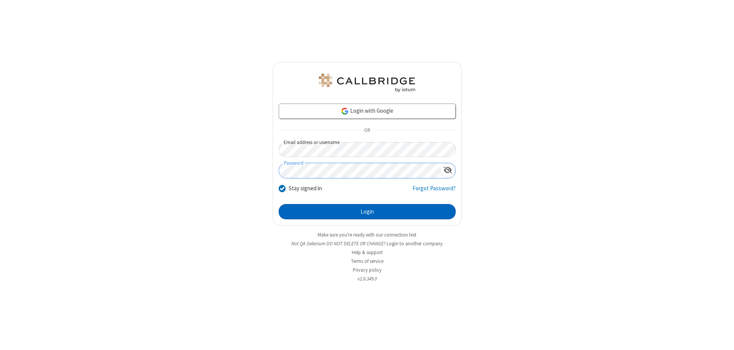
click at [367, 212] on button "Login" at bounding box center [367, 211] width 177 height 15
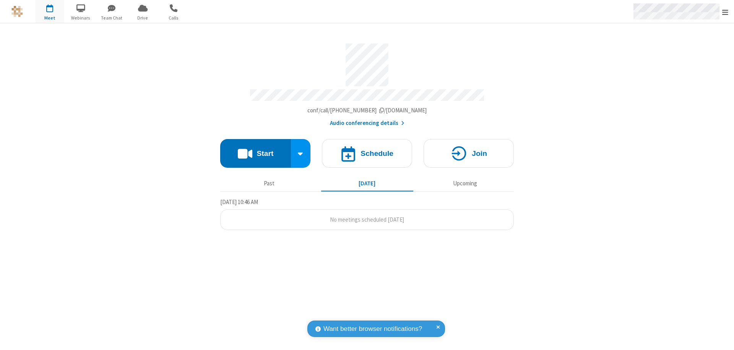
click at [725, 12] on span "Open menu" at bounding box center [725, 12] width 6 height 8
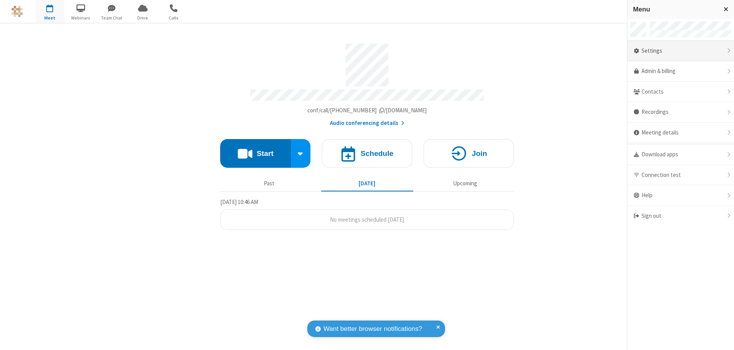
click at [681, 51] on div "Settings" at bounding box center [680, 51] width 107 height 21
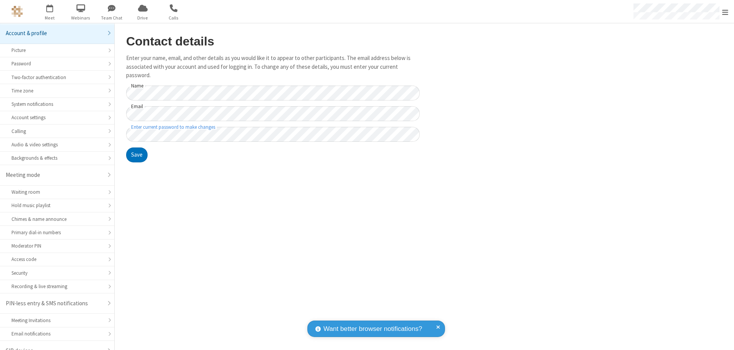
scroll to position [11, 0]
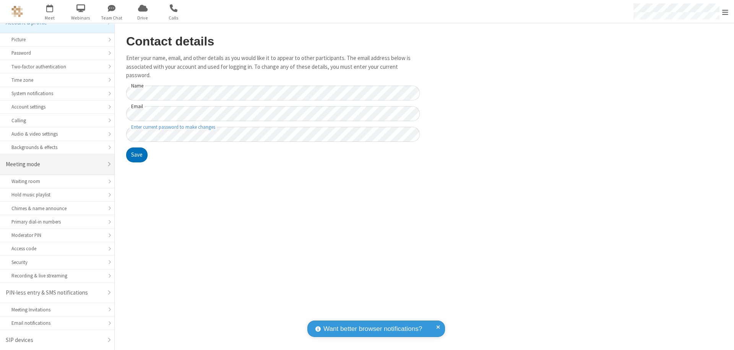
click at [54, 164] on div "Meeting mode" at bounding box center [54, 164] width 97 height 9
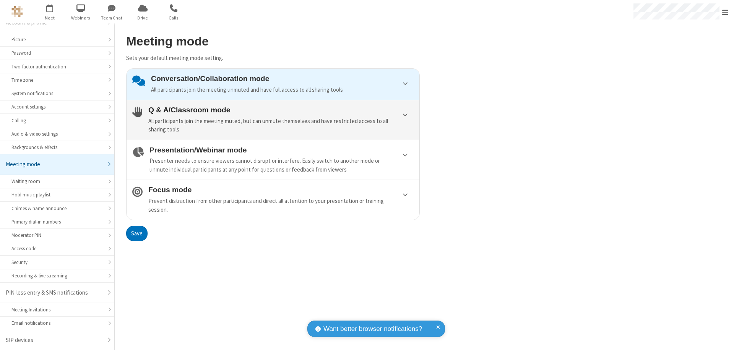
click at [273, 120] on div "All participants join the meeting muted, but can unmute themselves and have res…" at bounding box center [280, 125] width 265 height 17
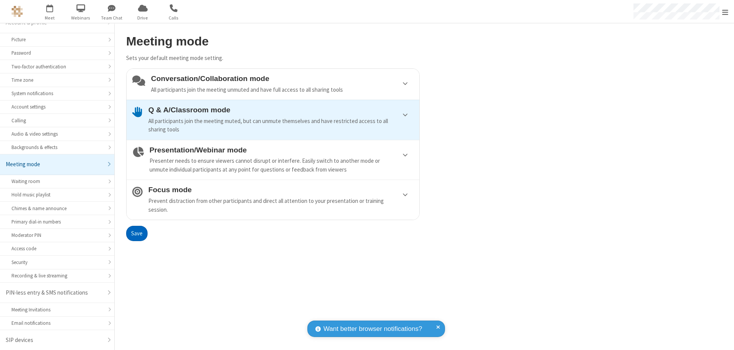
click at [136, 233] on button "Save" at bounding box center [136, 233] width 21 height 15
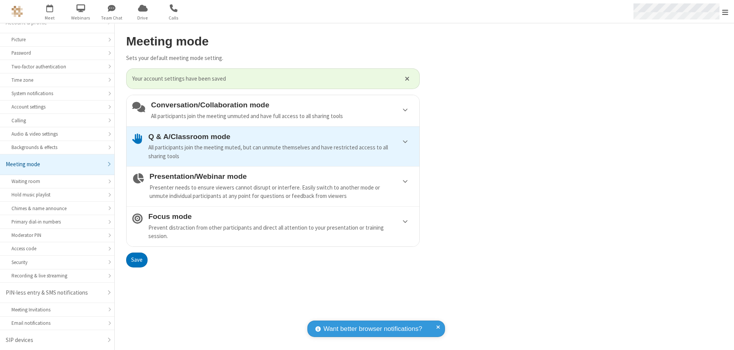
click at [725, 11] on span "Open menu" at bounding box center [725, 12] width 6 height 8
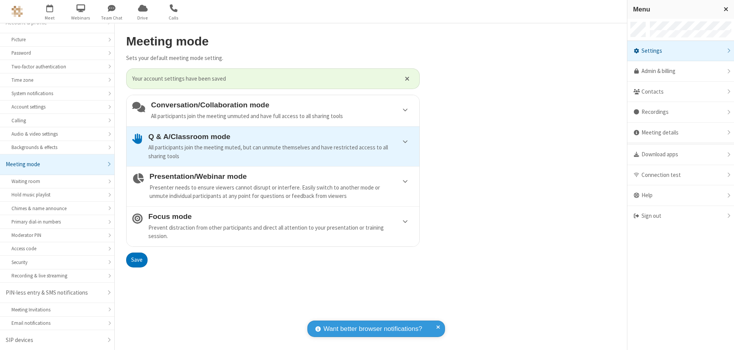
click at [681, 216] on div "Sign out" at bounding box center [680, 216] width 107 height 20
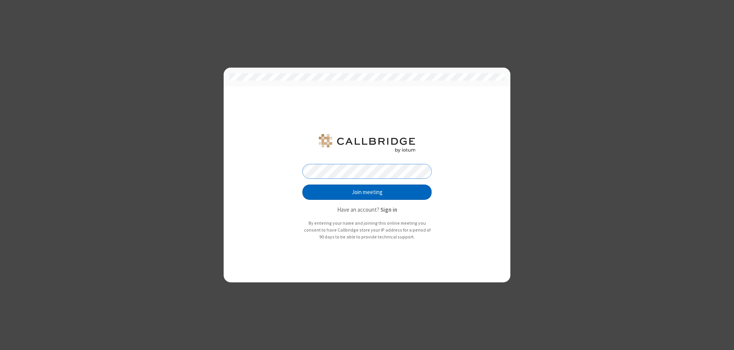
click at [367, 192] on button "Join meeting" at bounding box center [366, 192] width 129 height 15
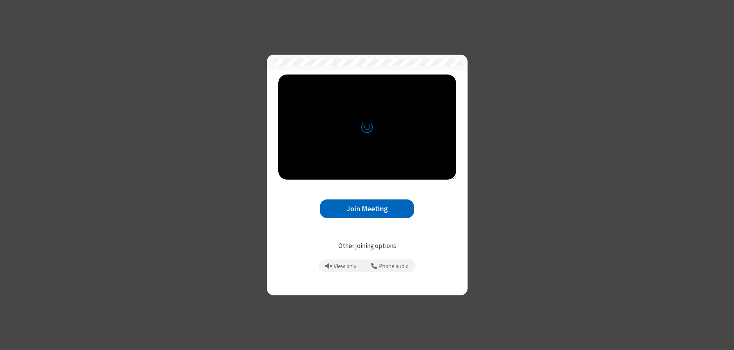
click at [367, 209] on button "Join Meeting" at bounding box center [367, 209] width 94 height 19
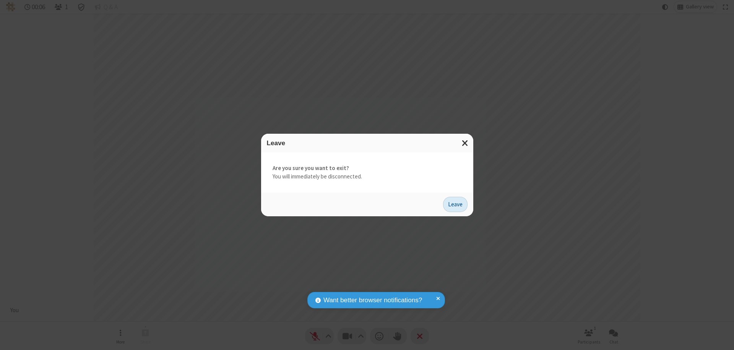
click at [455, 204] on button "Leave" at bounding box center [455, 204] width 24 height 15
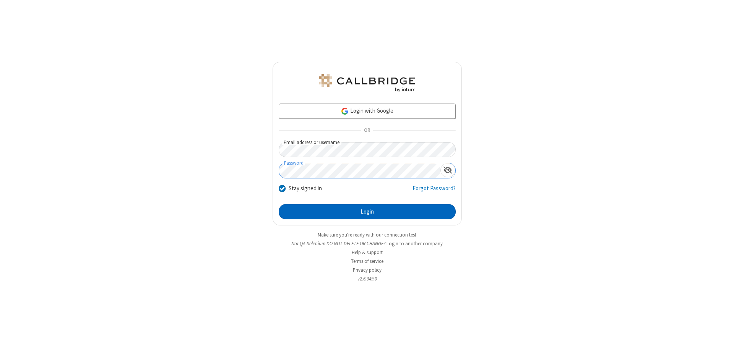
click at [367, 212] on button "Login" at bounding box center [367, 211] width 177 height 15
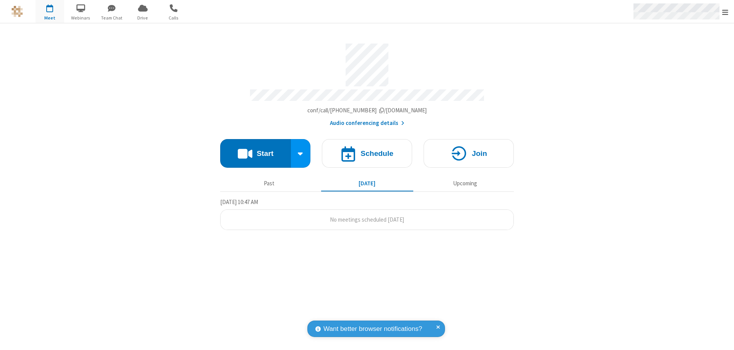
click at [725, 12] on span "Open menu" at bounding box center [725, 12] width 6 height 8
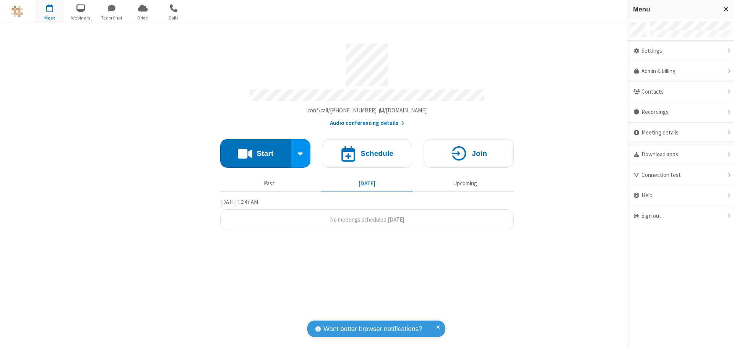
click at [681, 51] on div "Settings" at bounding box center [680, 51] width 107 height 21
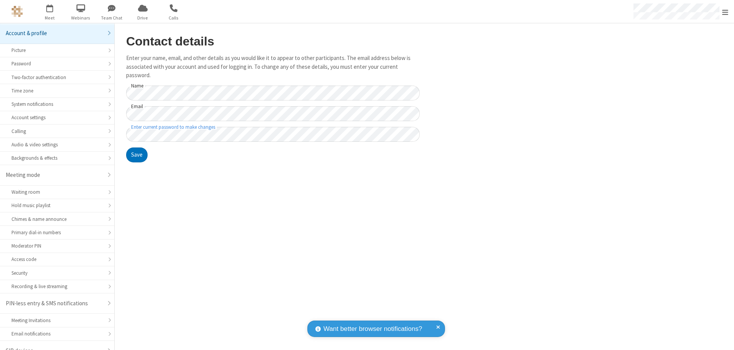
scroll to position [11, 0]
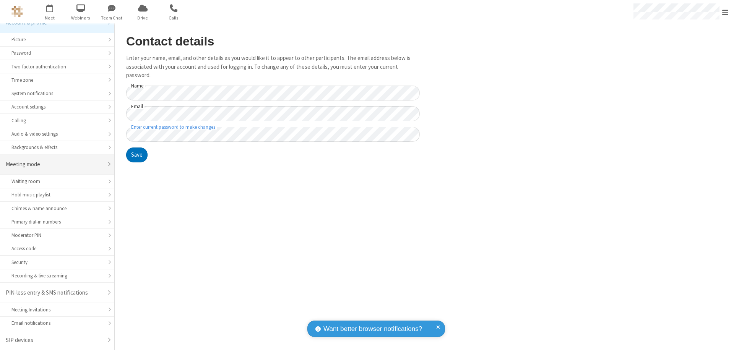
click at [54, 164] on div "Meeting mode" at bounding box center [54, 164] width 97 height 9
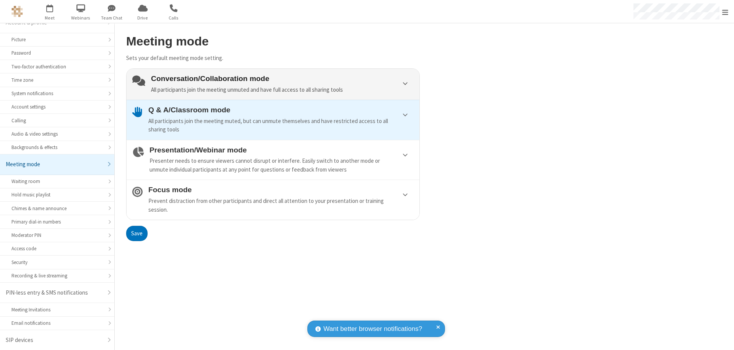
click at [273, 84] on div "Conversation/Collaboration mode All participants join the meeting unmuted and h…" at bounding box center [282, 84] width 263 height 19
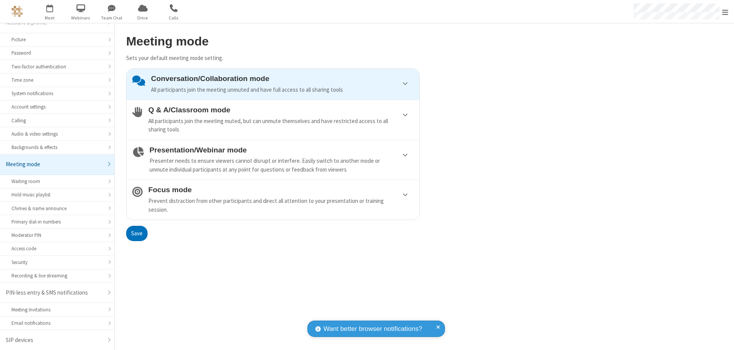
click at [136, 233] on button "Save" at bounding box center [136, 233] width 21 height 15
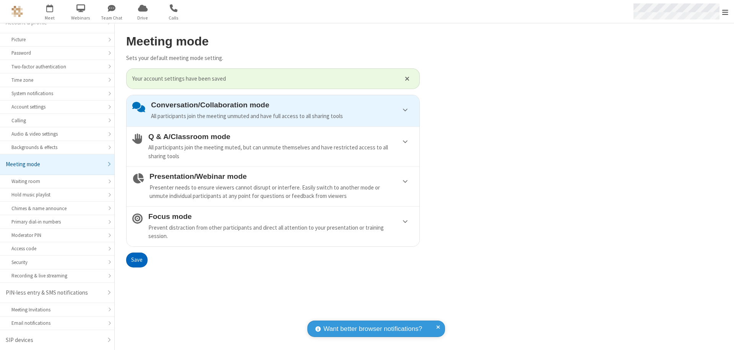
click at [725, 11] on span "Open menu" at bounding box center [725, 12] width 6 height 8
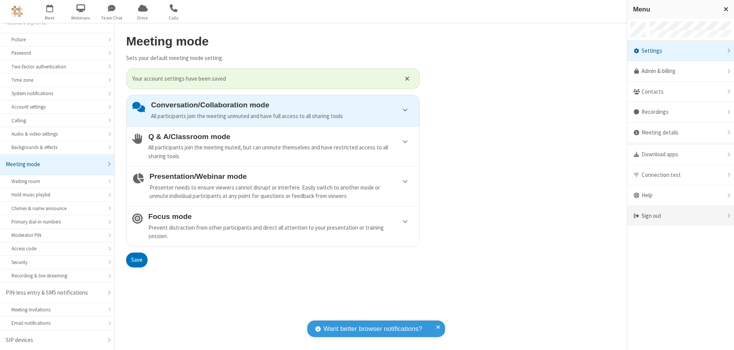
click at [681, 216] on div "Sign out" at bounding box center [680, 216] width 107 height 20
